Goal: Task Accomplishment & Management: Manage account settings

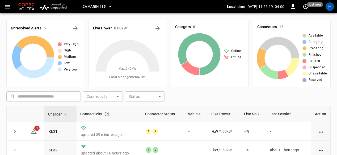
scroll to position [26, 0]
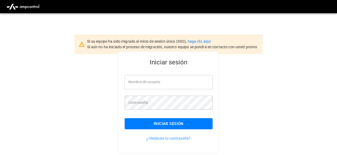
scroll to position [13, 0]
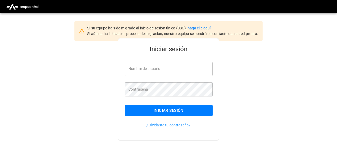
type input "**********"
drag, startPoint x: 136, startPoint y: 104, endPoint x: 144, endPoint y: 111, distance: 10.7
click at [144, 111] on div "Iniciar sesión" at bounding box center [165, 107] width 94 height 20
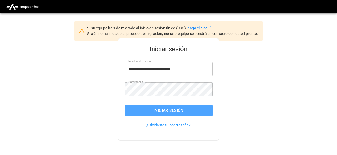
click at [144, 111] on button "Iniciar sesión" at bounding box center [168, 110] width 88 height 11
